Goal: Task Accomplishment & Management: Use online tool/utility

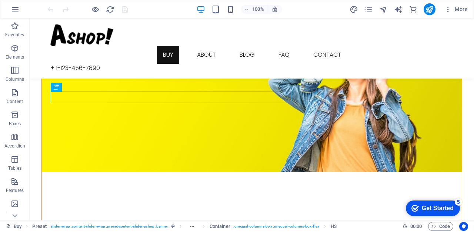
scroll to position [51, 0]
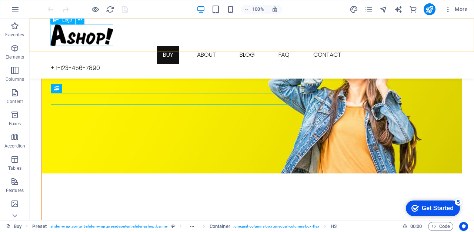
click at [104, 43] on div at bounding box center [251, 34] width 403 height 21
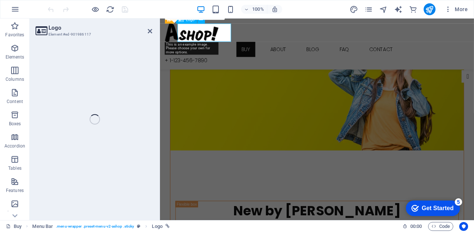
select select "px"
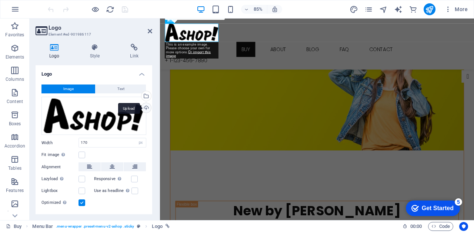
click at [144, 109] on div "Upload" at bounding box center [145, 108] width 11 height 11
click at [152, 29] on icon at bounding box center [150, 31] width 4 height 6
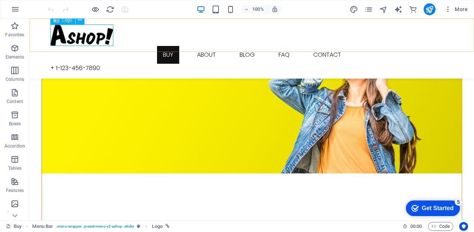
click at [86, 32] on div at bounding box center [251, 34] width 403 height 21
click at [72, 29] on div at bounding box center [251, 34] width 403 height 21
select select "px"
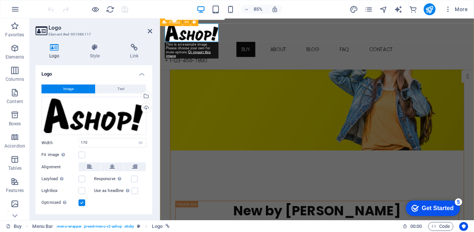
drag, startPoint x: 204, startPoint y: 117, endPoint x: 160, endPoint y: 129, distance: 45.3
click at [203, 117] on figure at bounding box center [344, 87] width 345 height 172
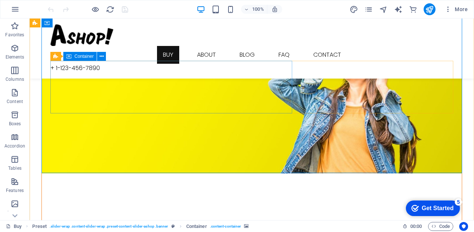
drag, startPoint x: 180, startPoint y: 132, endPoint x: 142, endPoint y: 106, distance: 46.4
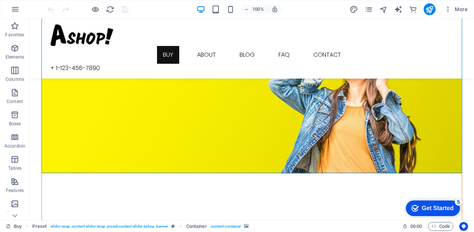
click at [93, 34] on div at bounding box center [251, 34] width 403 height 21
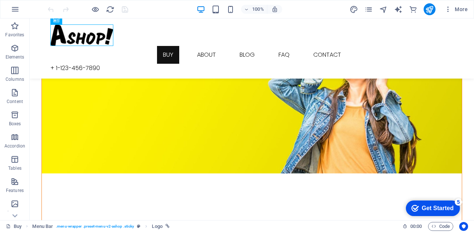
click at [93, 34] on div at bounding box center [251, 34] width 403 height 21
select select "px"
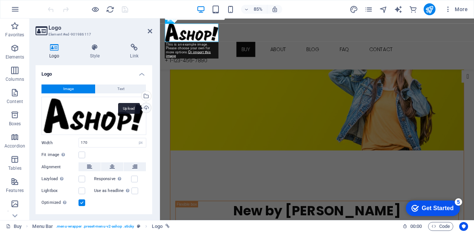
click at [146, 107] on div "Upload" at bounding box center [145, 108] width 11 height 11
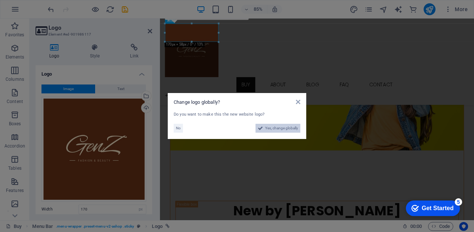
click at [283, 127] on span "Yes, change globally" at bounding box center [281, 128] width 33 height 9
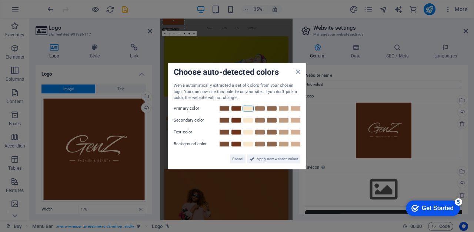
click at [245, 110] on link at bounding box center [247, 108] width 11 height 6
click at [236, 121] on link at bounding box center [236, 120] width 11 height 6
click at [236, 120] on link at bounding box center [236, 120] width 11 height 6
click at [229, 118] on link at bounding box center [224, 120] width 11 height 6
click at [290, 118] on link at bounding box center [295, 120] width 11 height 6
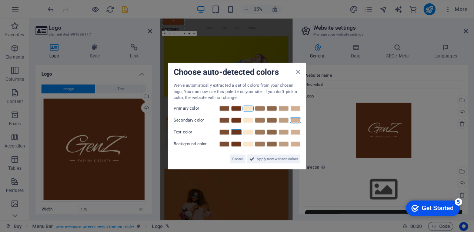
click at [239, 129] on link at bounding box center [236, 132] width 11 height 6
click at [224, 144] on link at bounding box center [224, 144] width 11 height 6
click at [275, 159] on span "Apply new website colors" at bounding box center [276, 158] width 41 height 9
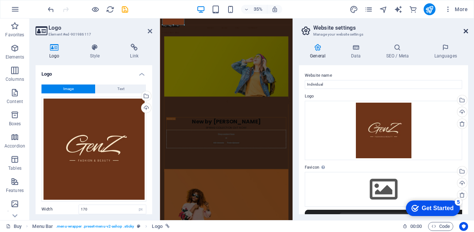
click at [466, 30] on icon at bounding box center [465, 31] width 4 height 6
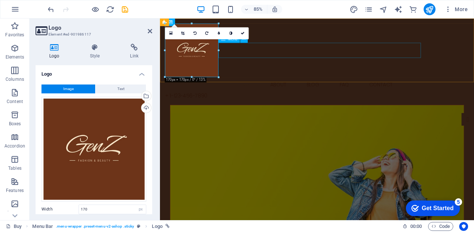
click at [323, 87] on nav "Buy About Blog FAQ Contact" at bounding box center [344, 96] width 357 height 18
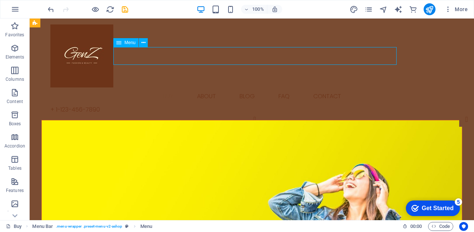
click at [299, 87] on nav "Buy About Blog FAQ Contact" at bounding box center [251, 96] width 403 height 18
click at [267, 87] on nav "Buy About Blog FAQ Contact" at bounding box center [251, 96] width 403 height 18
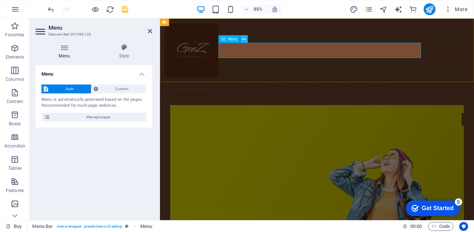
click at [240, 41] on button at bounding box center [243, 38] width 7 height 7
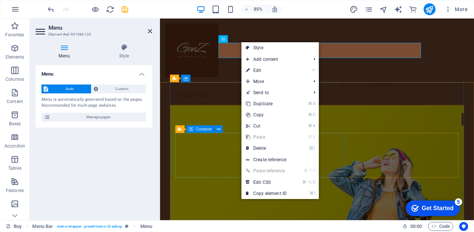
click at [225, 129] on div "Preset Container" at bounding box center [200, 129] width 51 height 8
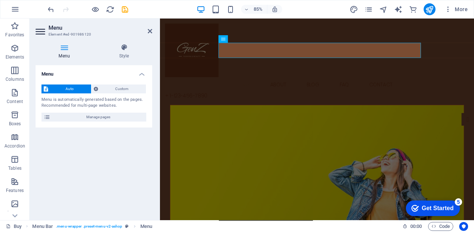
click at [251, 132] on figure at bounding box center [344, 206] width 345 height 172
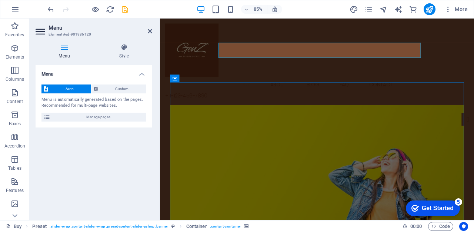
click at [251, 132] on figure at bounding box center [344, 206] width 345 height 172
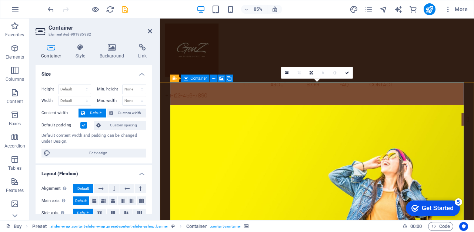
click at [371, 120] on figure at bounding box center [344, 206] width 345 height 172
click at [266, 75] on div "Buy About Blog FAQ Contact + 1-123-456-7890" at bounding box center [344, 68] width 369 height 101
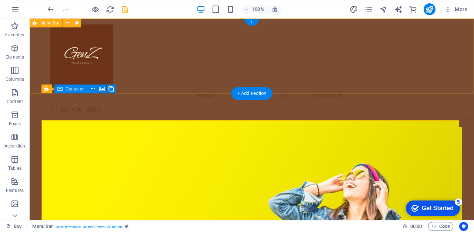
click at [333, 75] on div "Buy About Blog FAQ Contact + 1-123-456-7890" at bounding box center [252, 68] width 444 height 101
click at [139, 87] on nav "Buy About Blog FAQ Contact" at bounding box center [251, 96] width 403 height 18
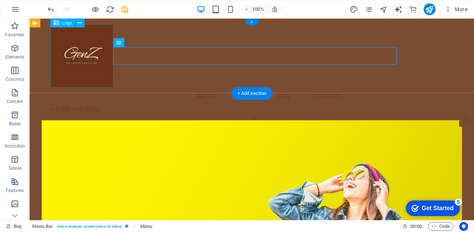
click at [77, 68] on div at bounding box center [251, 55] width 403 height 63
click at [164, 87] on nav "Buy About Blog FAQ Contact" at bounding box center [251, 96] width 403 height 18
click at [84, 64] on div at bounding box center [251, 55] width 403 height 63
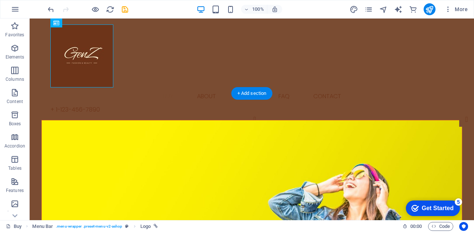
click at [185, 120] on figure at bounding box center [252, 206] width 420 height 172
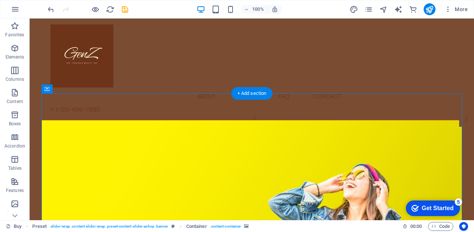
click at [185, 120] on figure at bounding box center [252, 206] width 420 height 172
click at [87, 63] on div at bounding box center [251, 55] width 403 height 63
